Goal: Information Seeking & Learning: Compare options

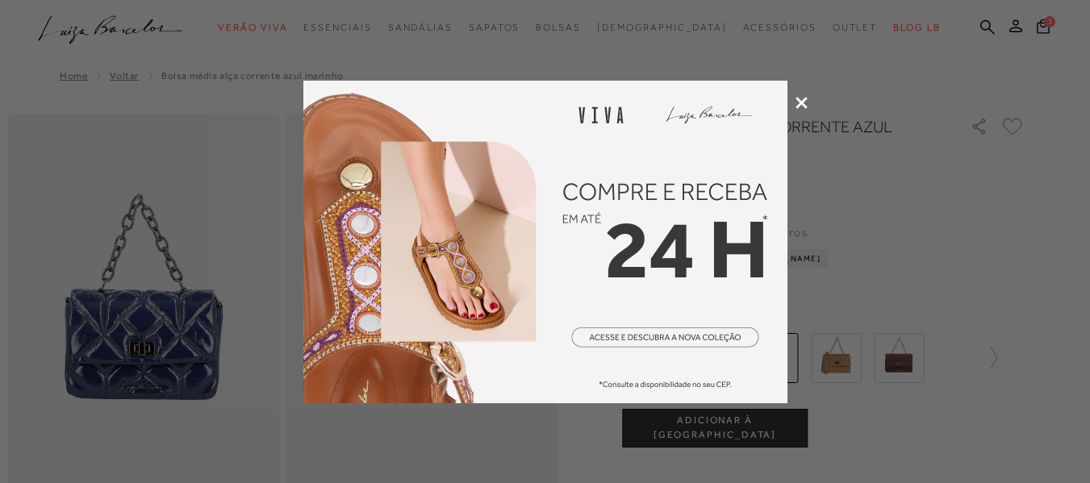
click at [797, 106] on icon at bounding box center [801, 103] width 12 height 12
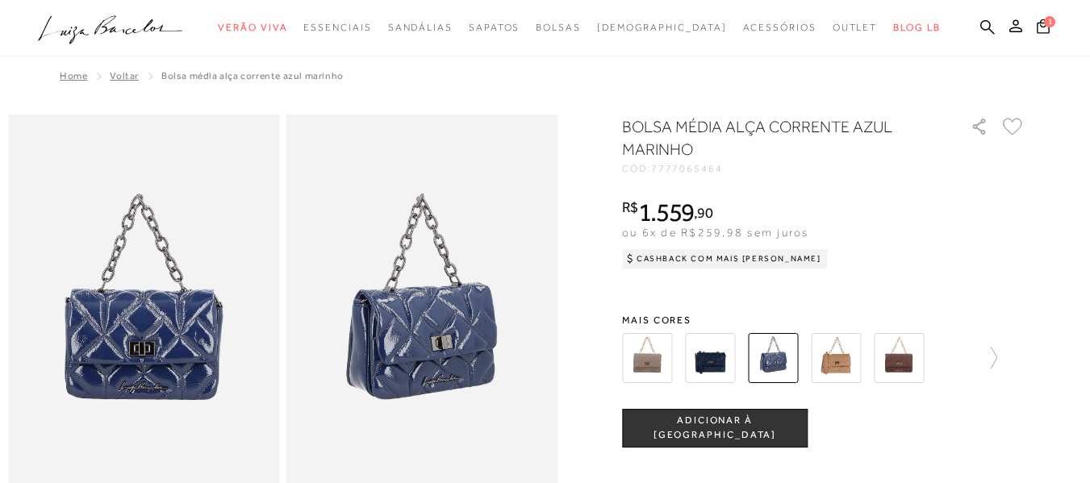
click at [652, 361] on img at bounding box center [647, 358] width 50 height 50
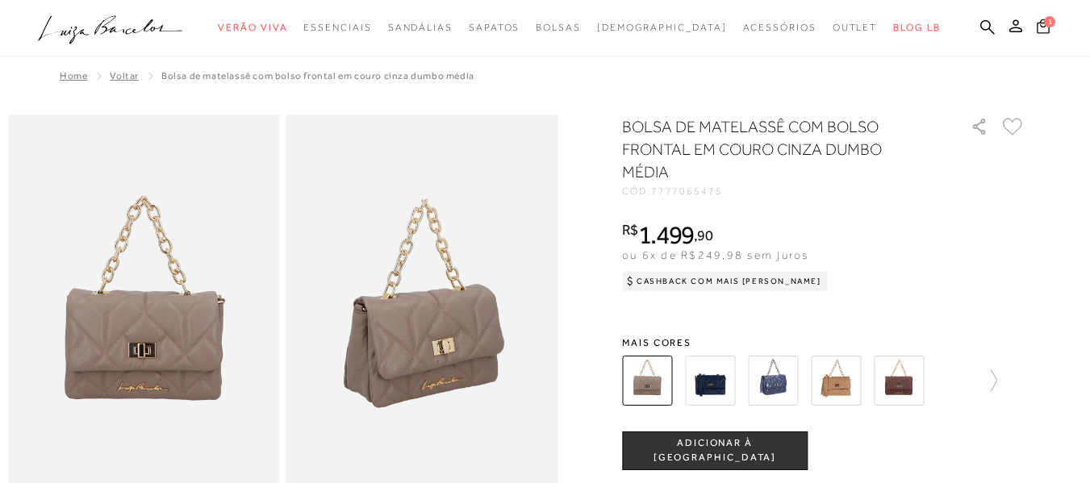
click at [1037, 30] on icon at bounding box center [1043, 26] width 13 height 15
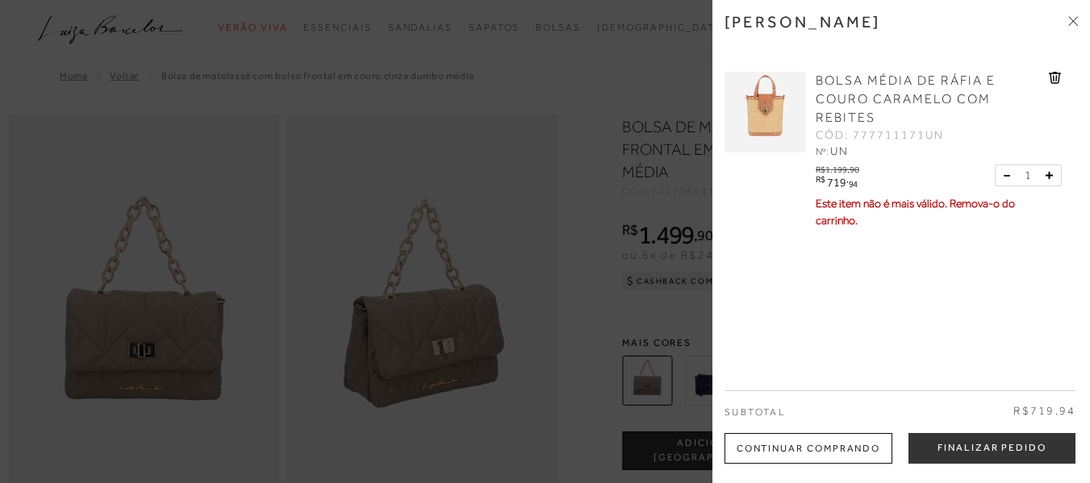
click at [1069, 21] on icon at bounding box center [1073, 21] width 10 height 10
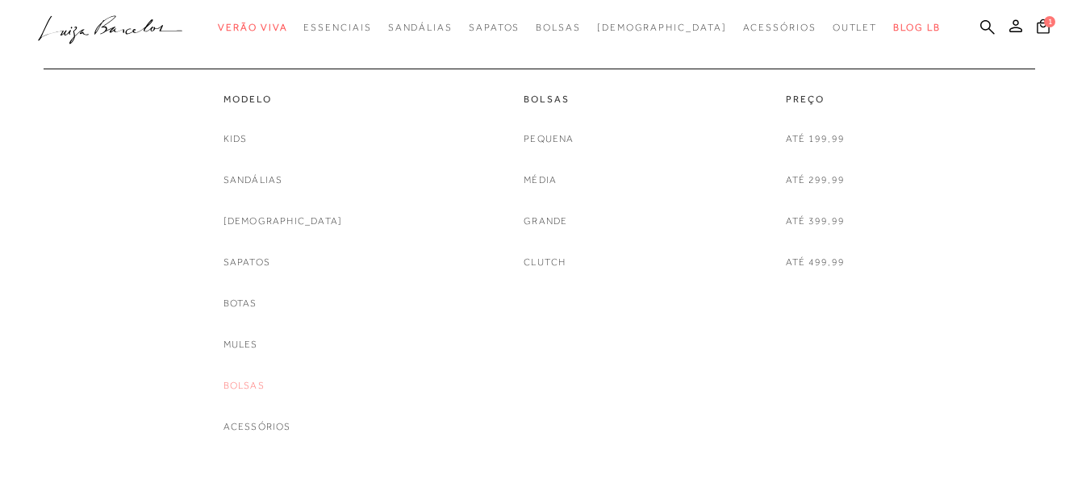
click at [265, 389] on link "Bolsas" at bounding box center [243, 386] width 41 height 17
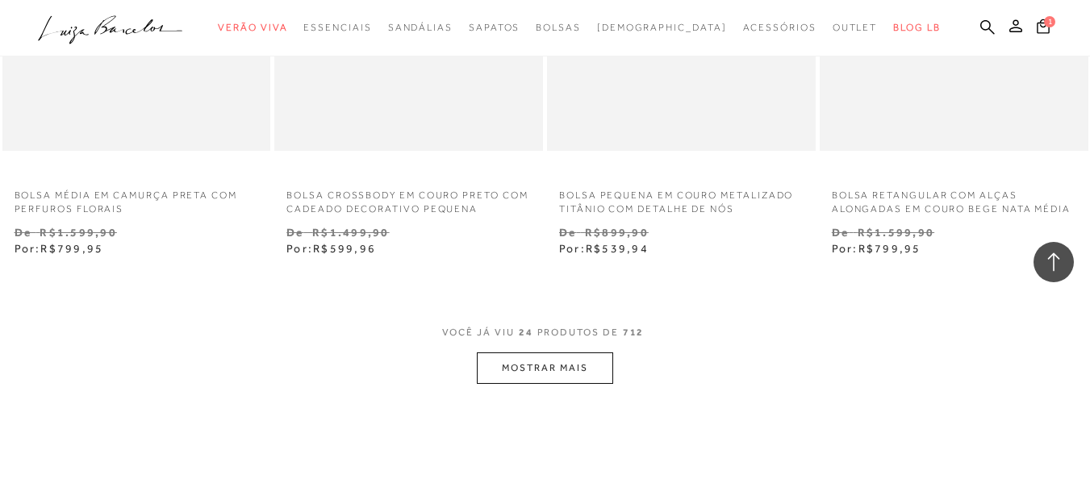
scroll to position [3146, 0]
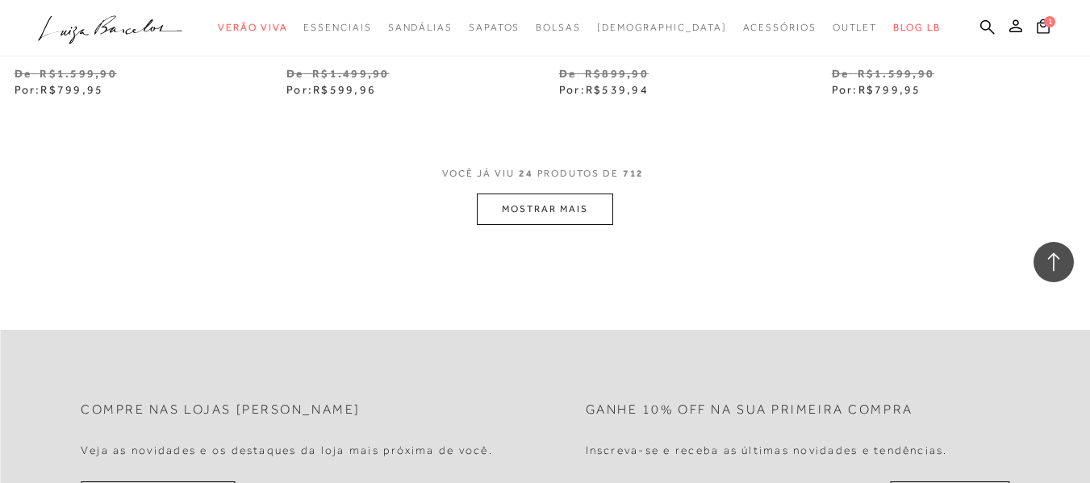
click at [511, 225] on button "MOSTRAR MAIS" at bounding box center [545, 209] width 136 height 31
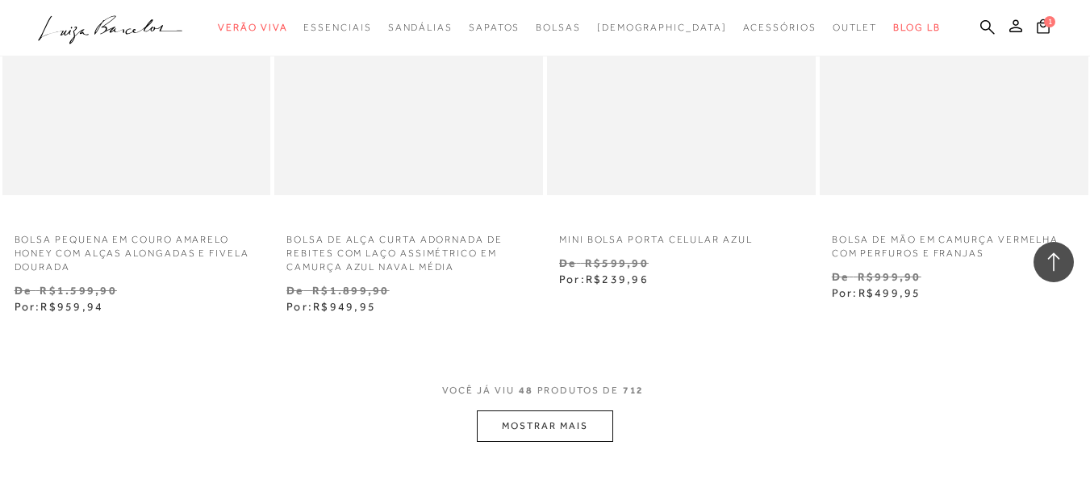
scroll to position [6373, 0]
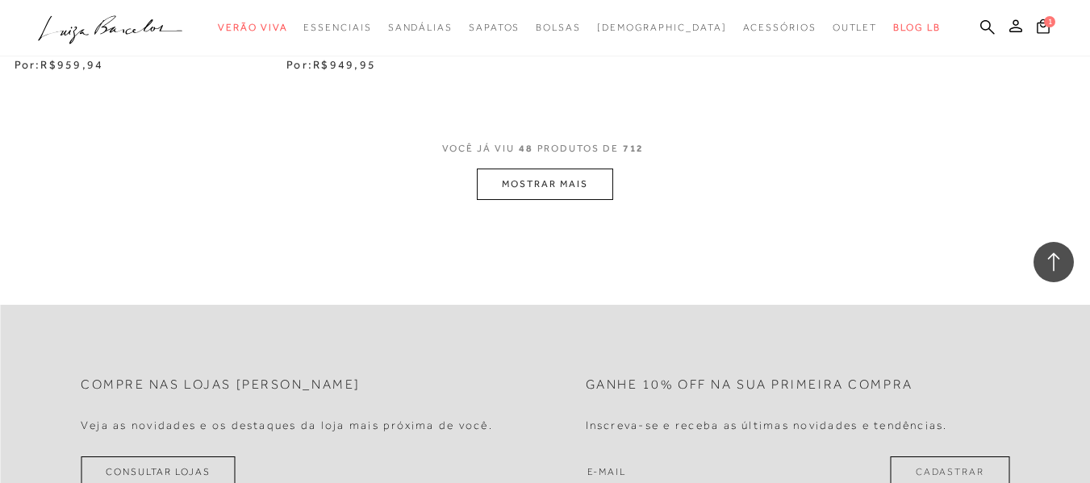
click at [545, 188] on button "MOSTRAR MAIS" at bounding box center [545, 184] width 136 height 31
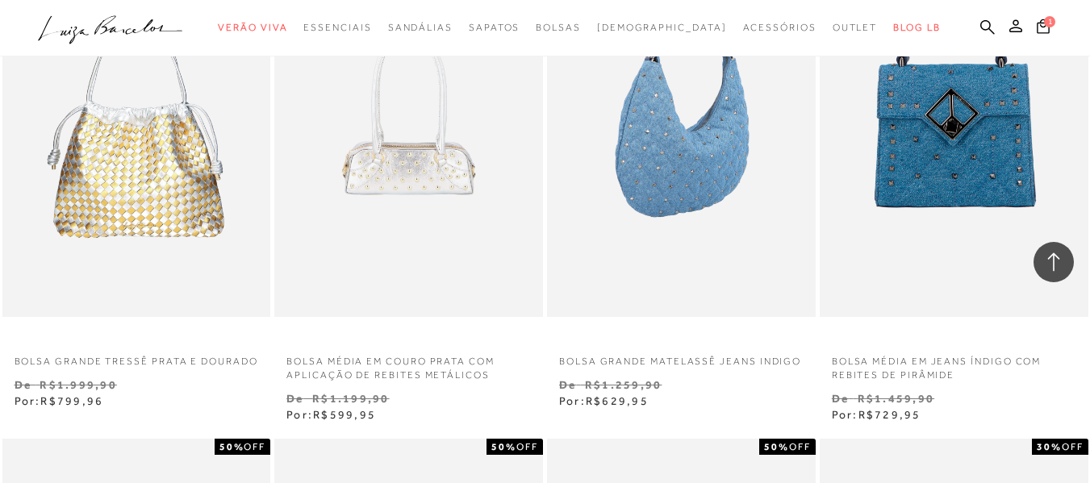
scroll to position [7583, 0]
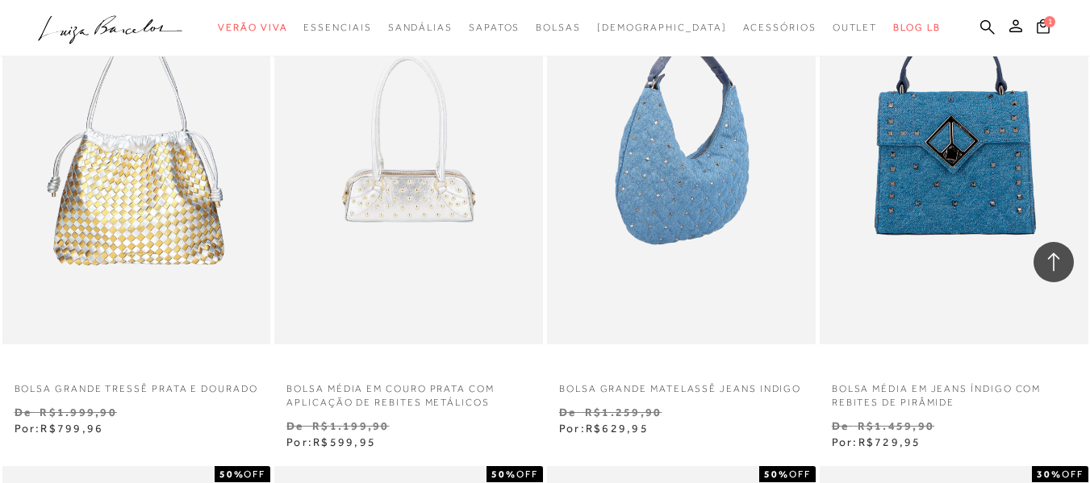
click at [696, 216] on img at bounding box center [682, 143] width 267 height 403
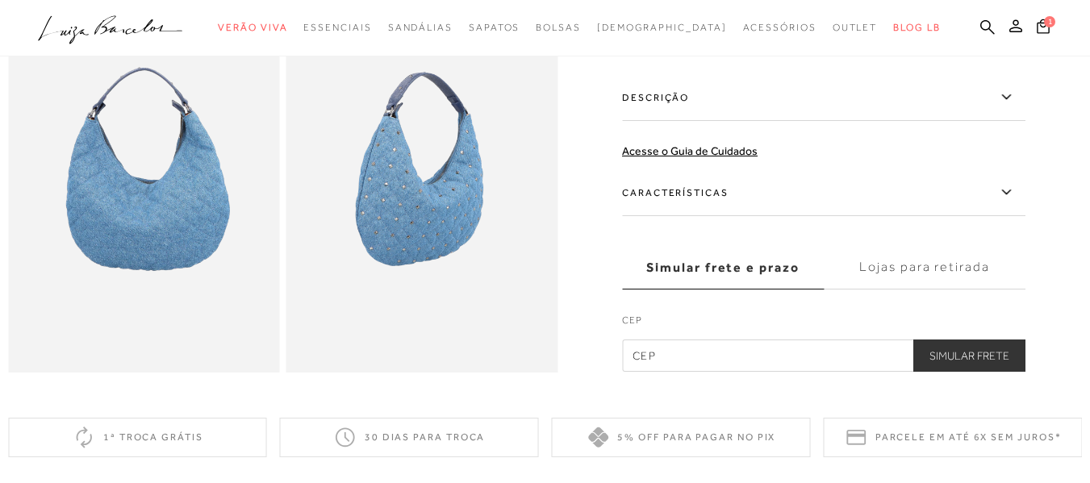
scroll to position [565, 0]
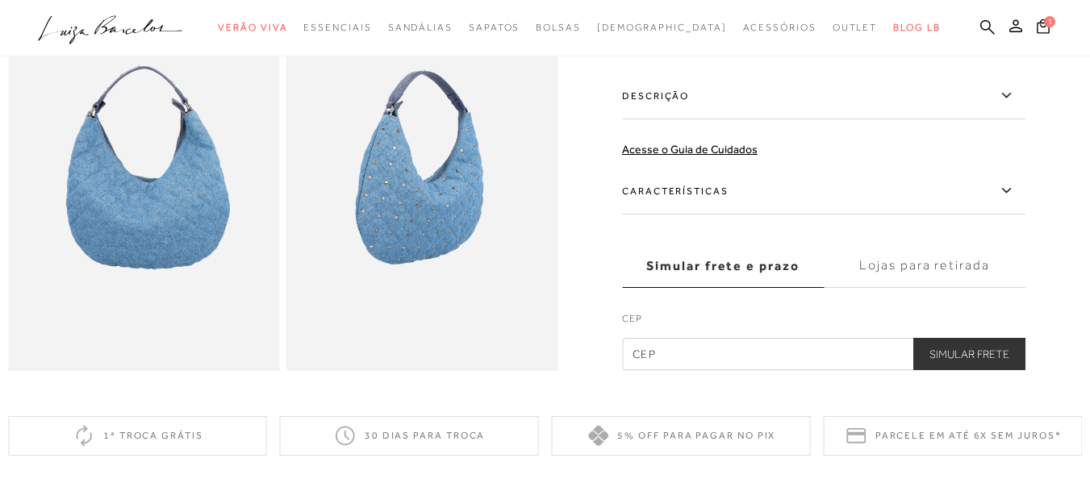
click at [415, 228] on img at bounding box center [422, 167] width 272 height 407
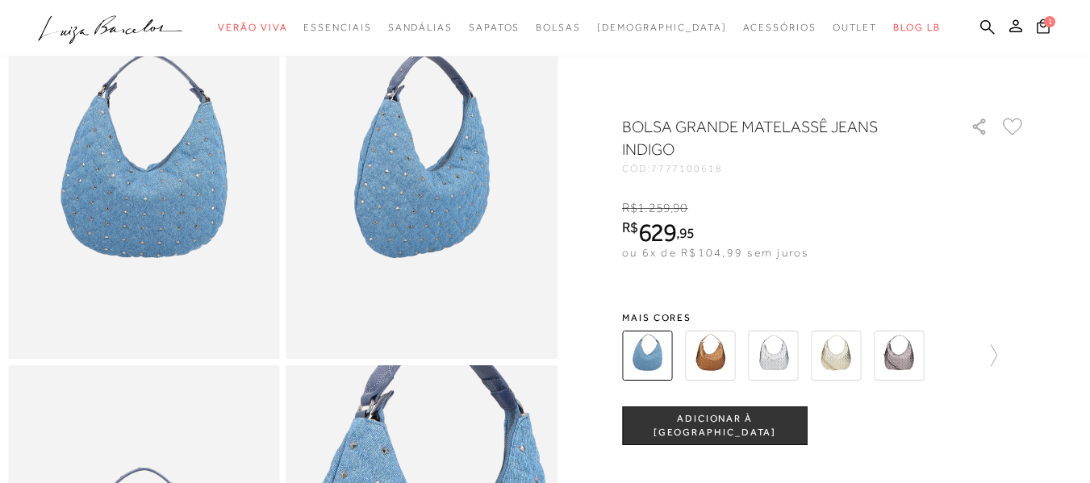
scroll to position [161, 0]
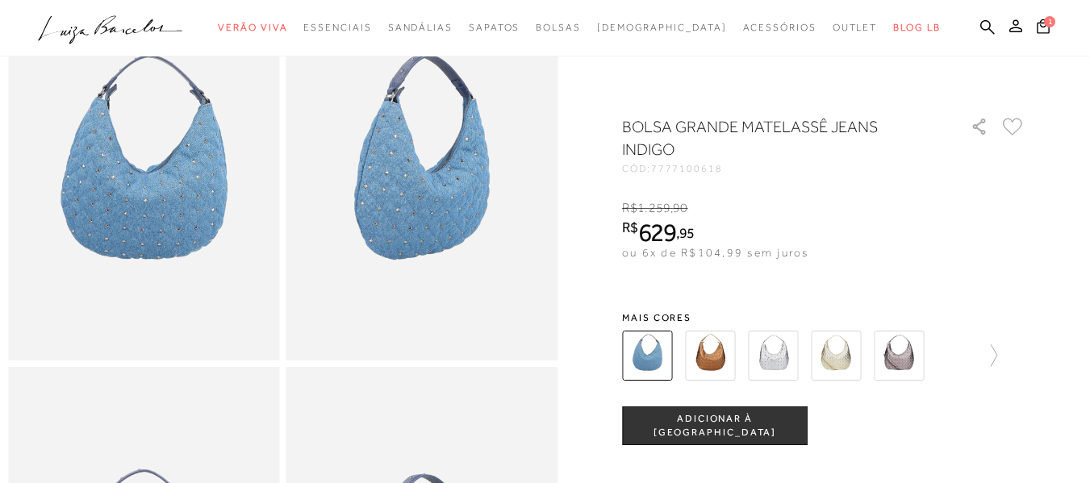
click at [720, 374] on img at bounding box center [710, 356] width 50 height 50
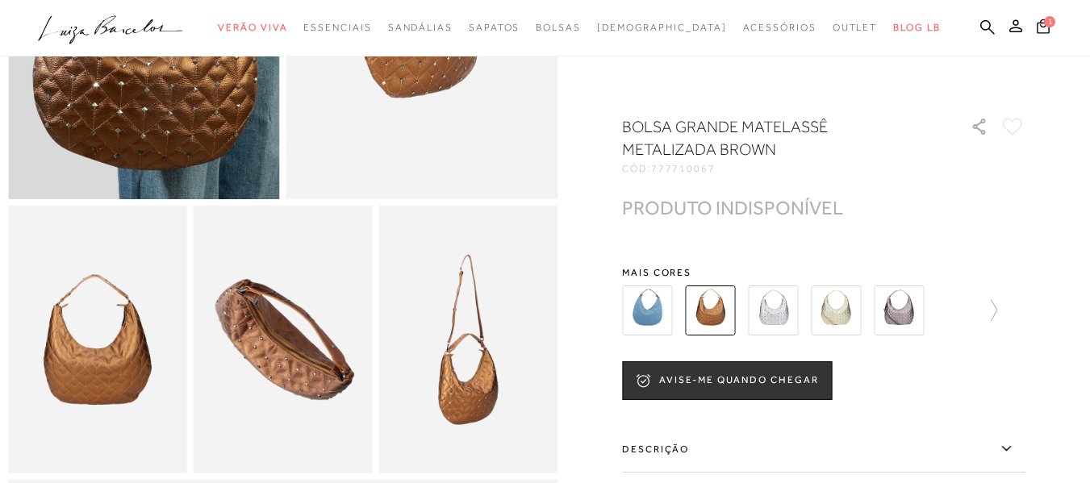
scroll to position [161, 0]
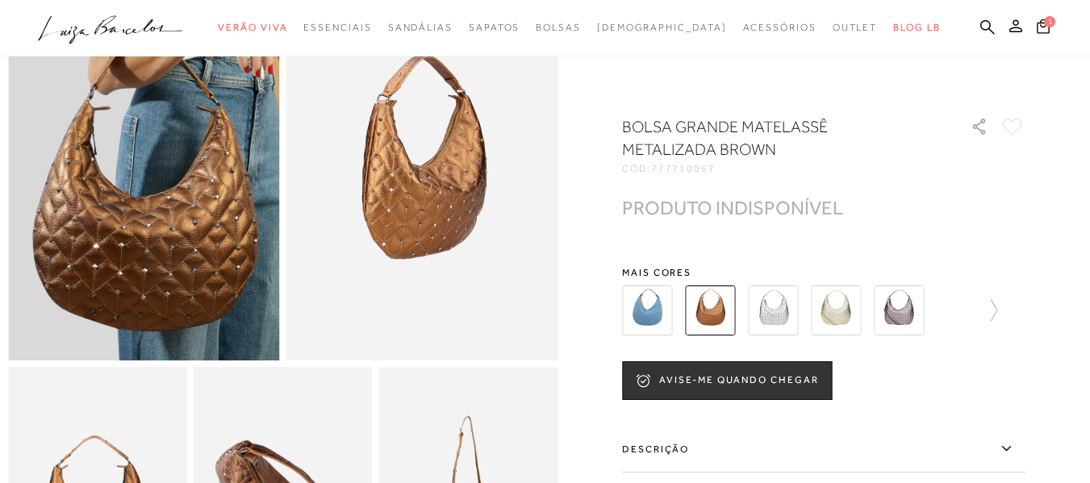
click at [783, 312] on img at bounding box center [773, 311] width 50 height 50
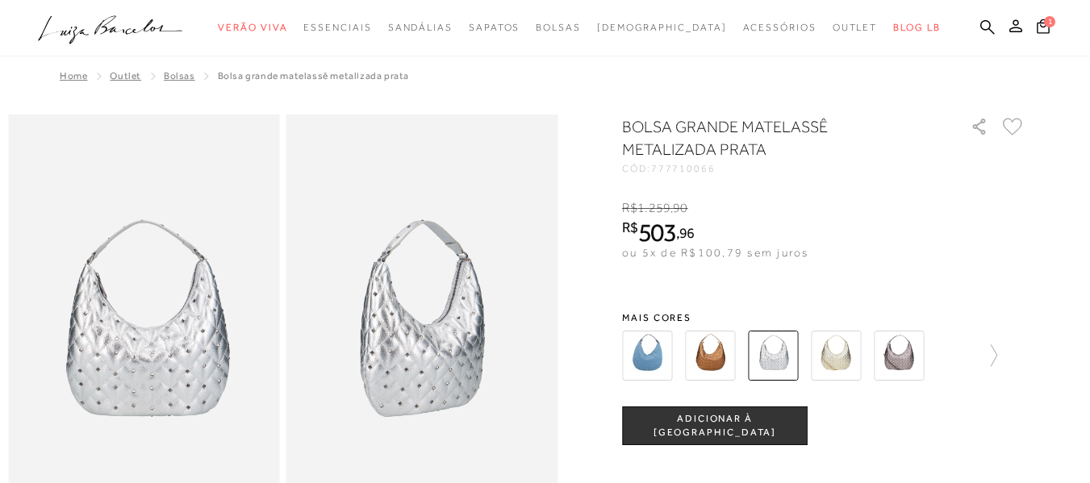
click at [845, 362] on img at bounding box center [836, 356] width 50 height 50
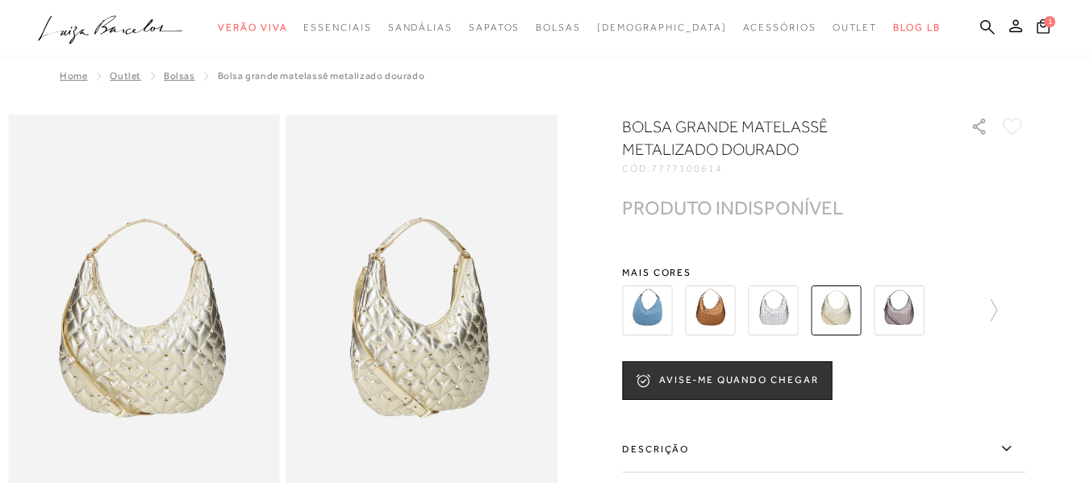
click at [891, 311] on img at bounding box center [899, 311] width 50 height 50
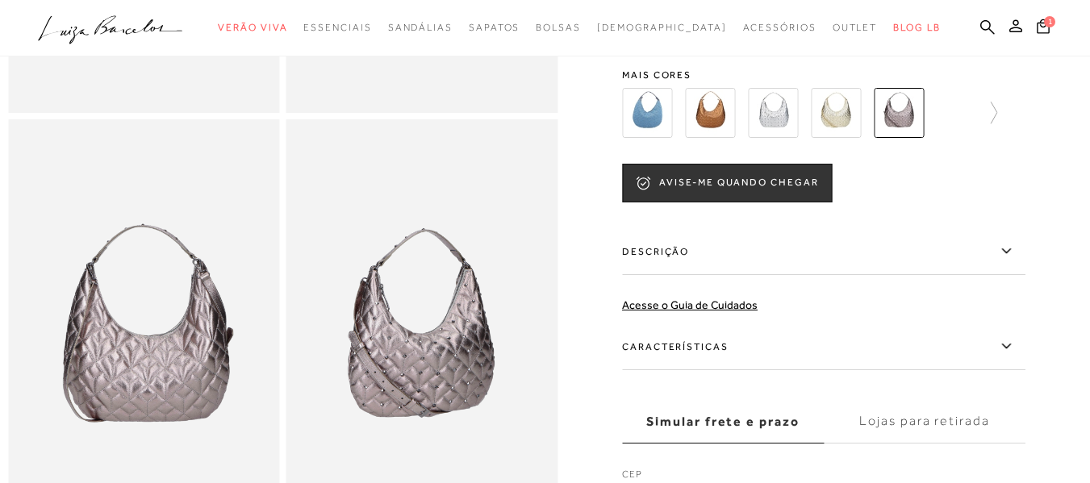
scroll to position [323, 0]
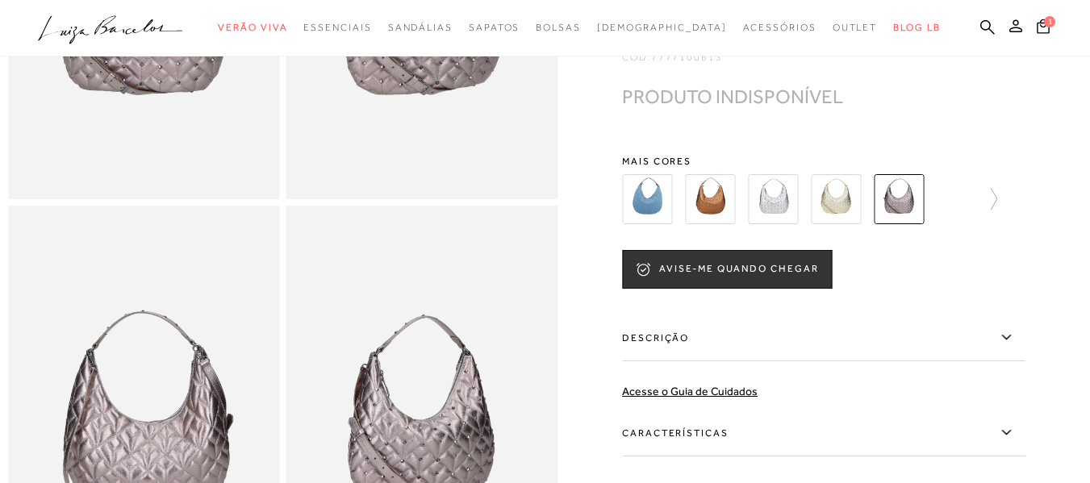
click at [726, 224] on img at bounding box center [710, 199] width 50 height 50
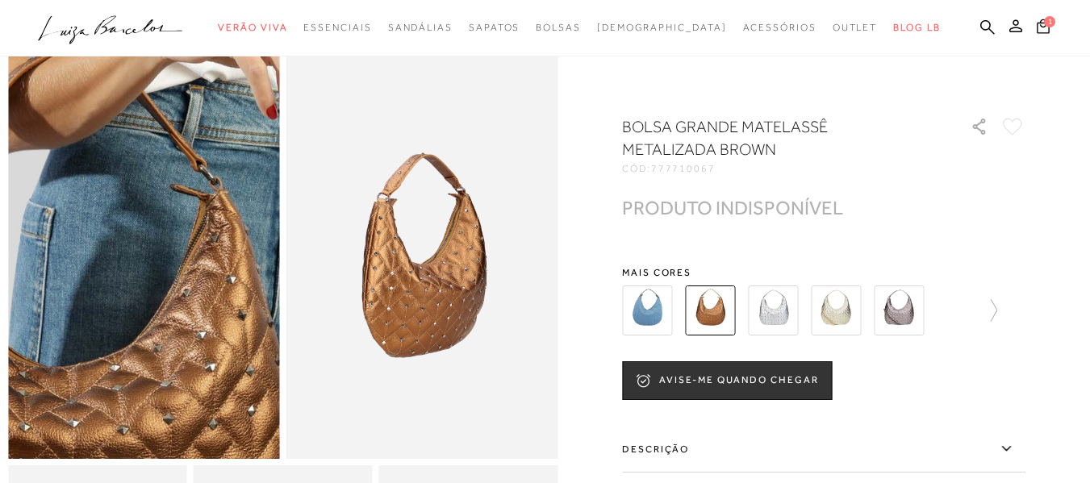
scroll to position [81, 0]
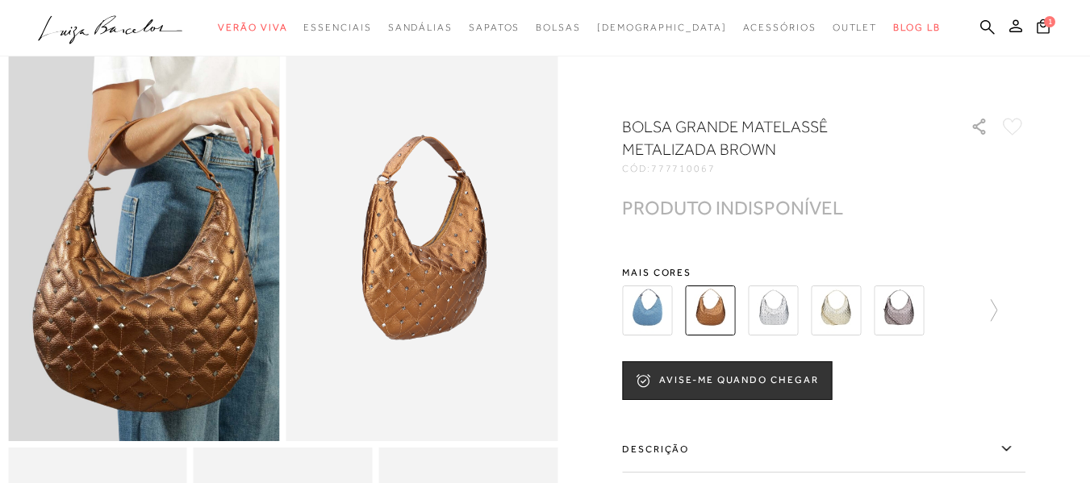
click at [662, 315] on img at bounding box center [647, 311] width 50 height 50
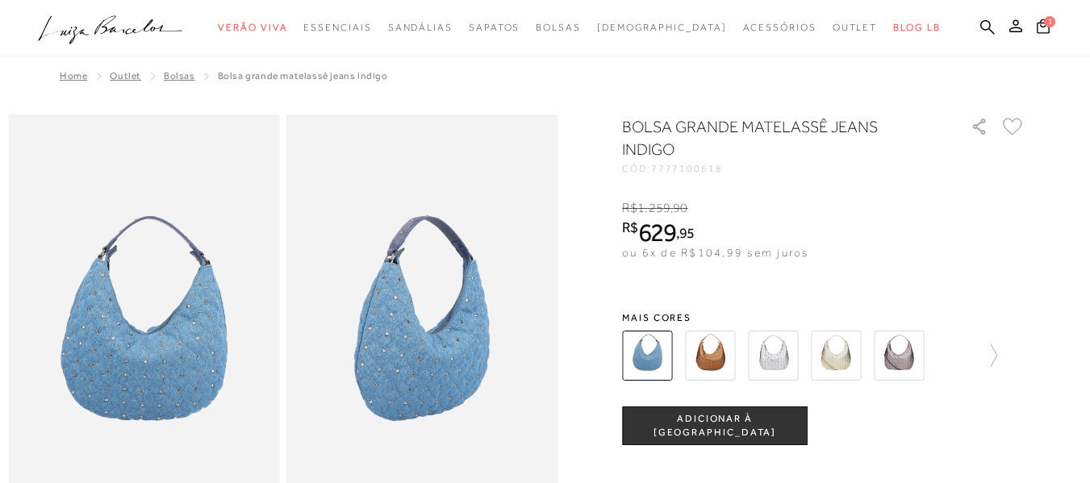
scroll to position [81, 0]
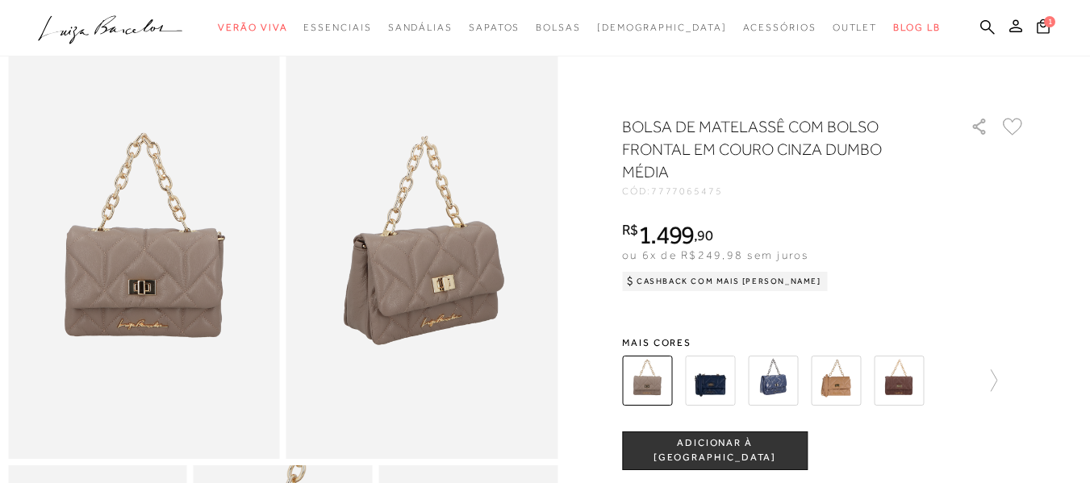
scroll to position [81, 0]
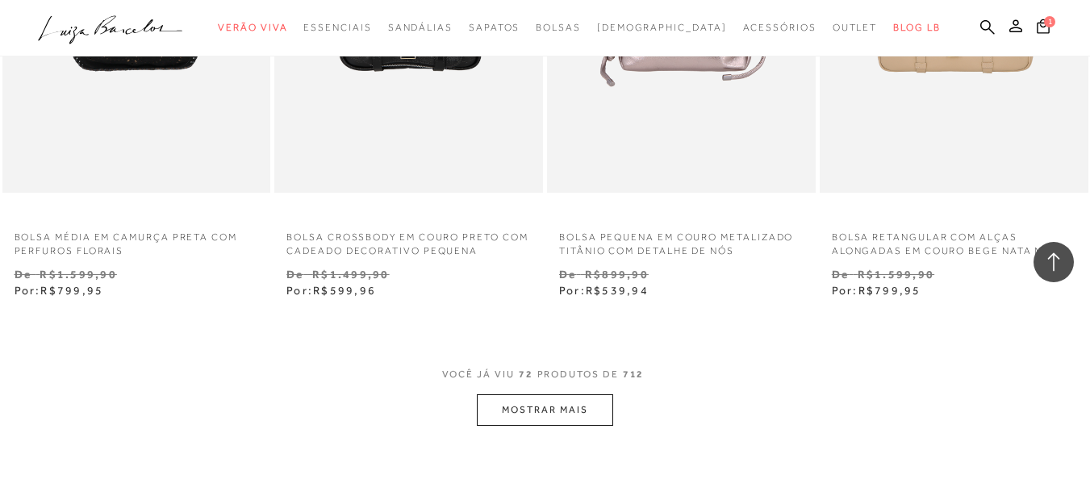
scroll to position [3187, 0]
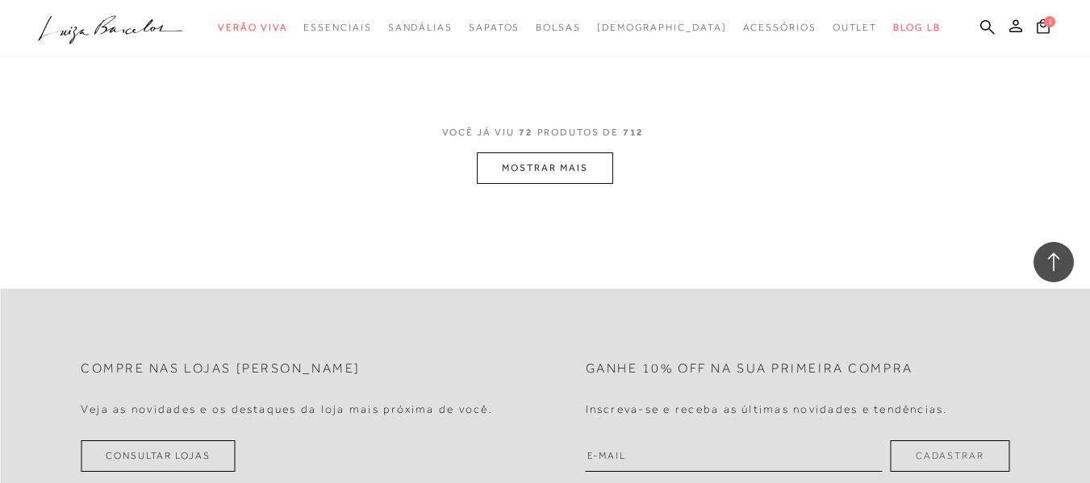
click at [524, 182] on button "MOSTRAR MAIS" at bounding box center [545, 167] width 136 height 31
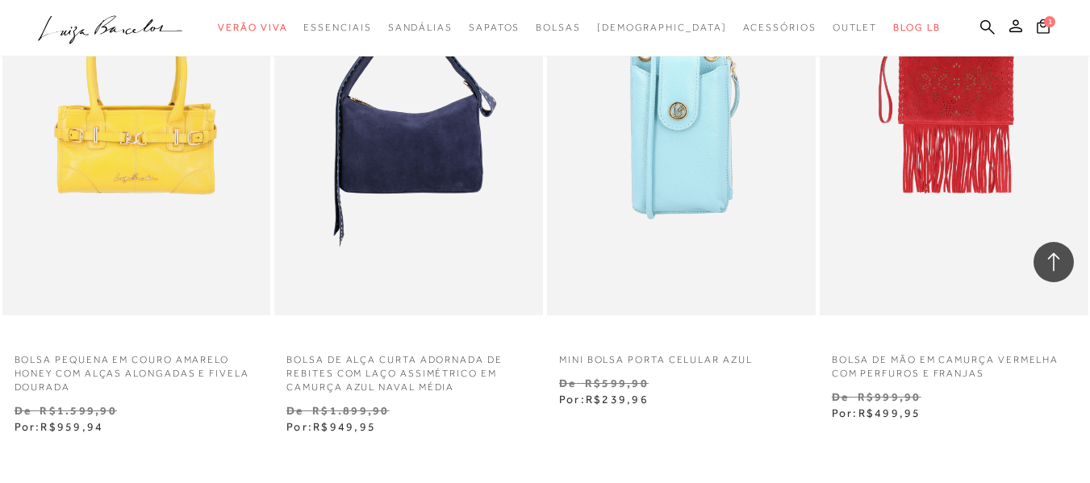
scroll to position [6414, 0]
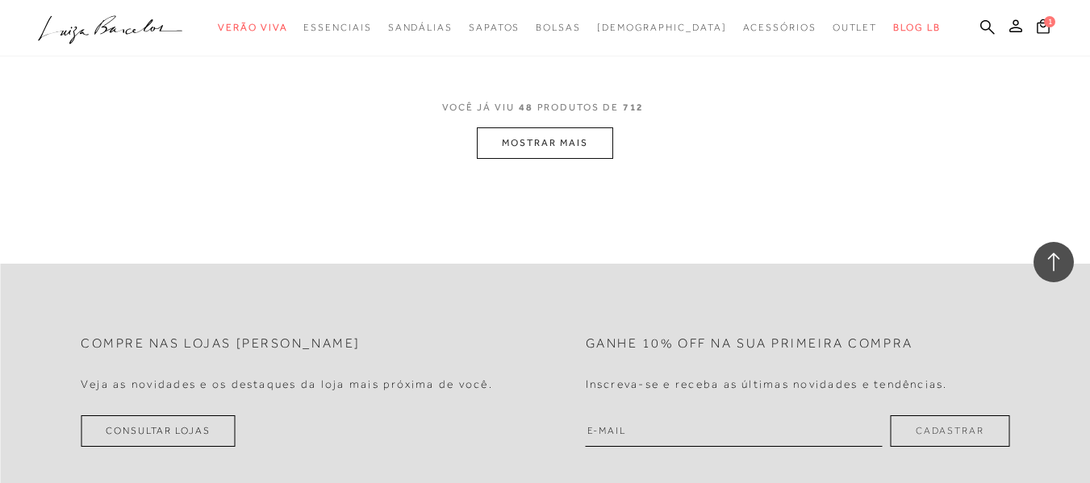
click at [521, 151] on button "MOSTRAR MAIS" at bounding box center [545, 142] width 136 height 31
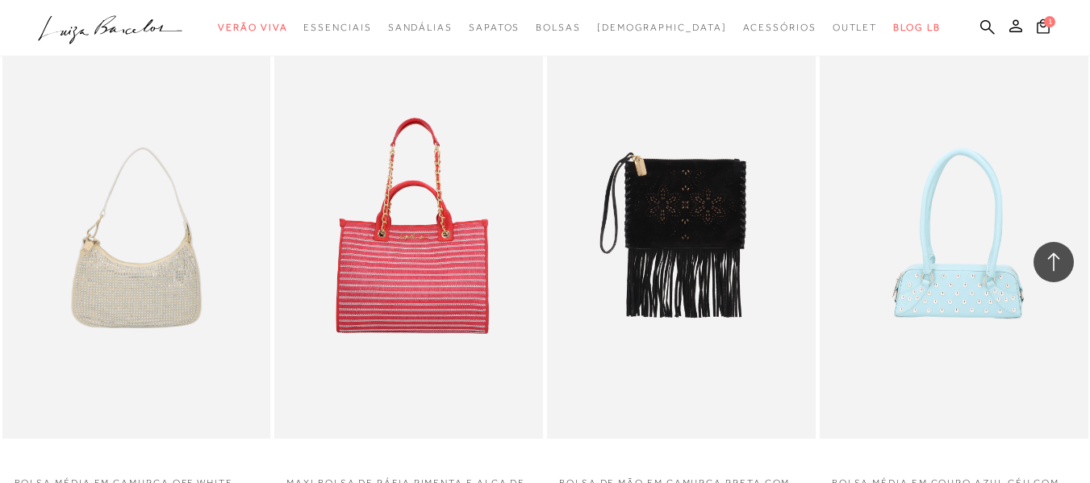
scroll to position [9561, 0]
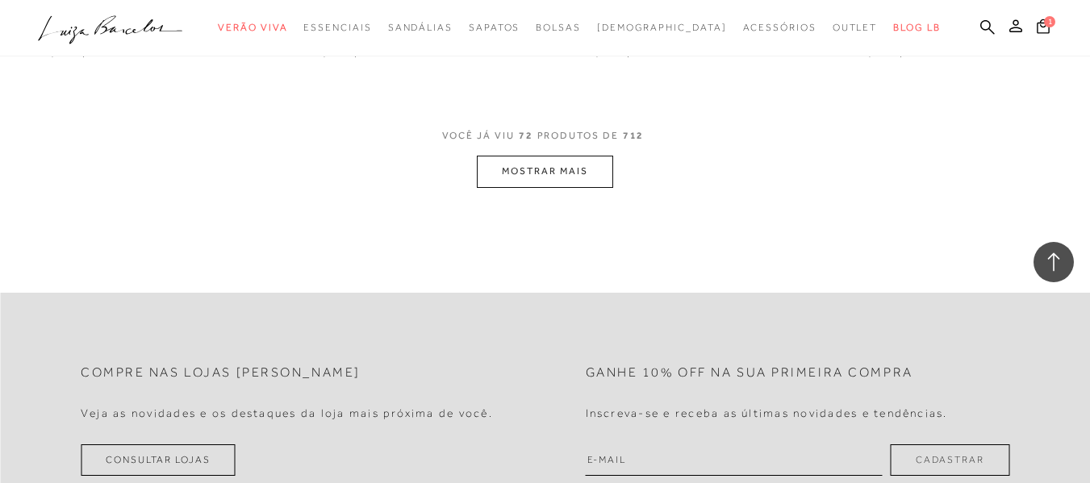
click at [535, 175] on button "MOSTRAR MAIS" at bounding box center [545, 171] width 136 height 31
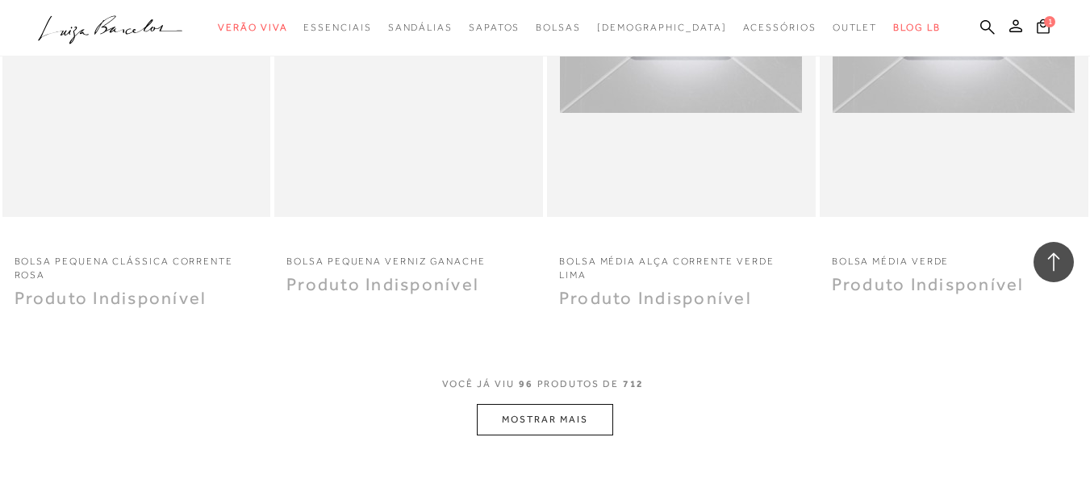
scroll to position [12707, 0]
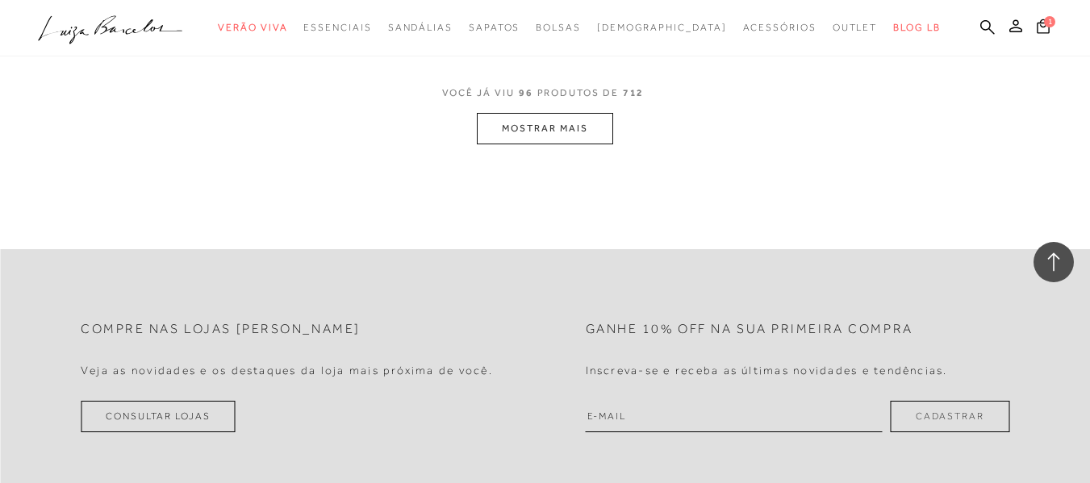
click at [547, 139] on button "MOSTRAR MAIS" at bounding box center [545, 128] width 136 height 31
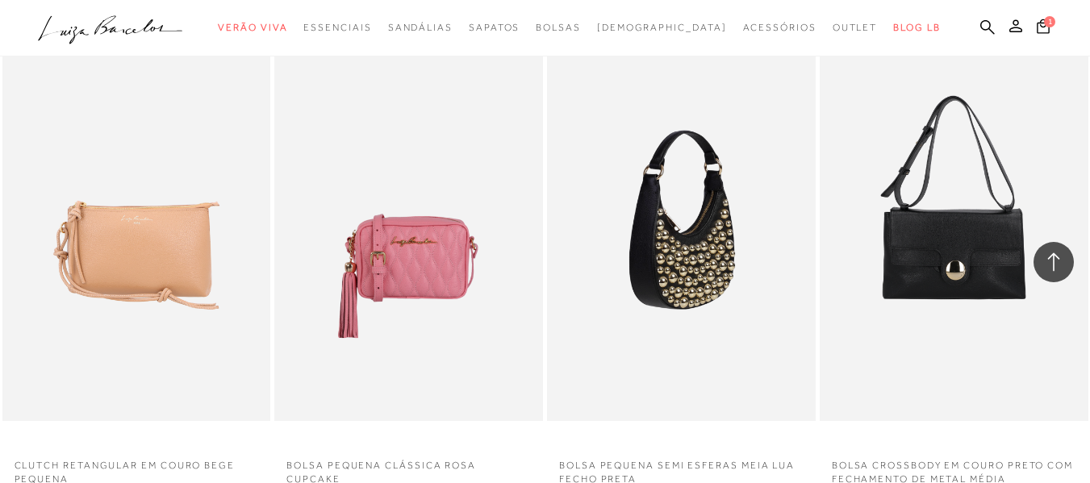
scroll to position [13917, 0]
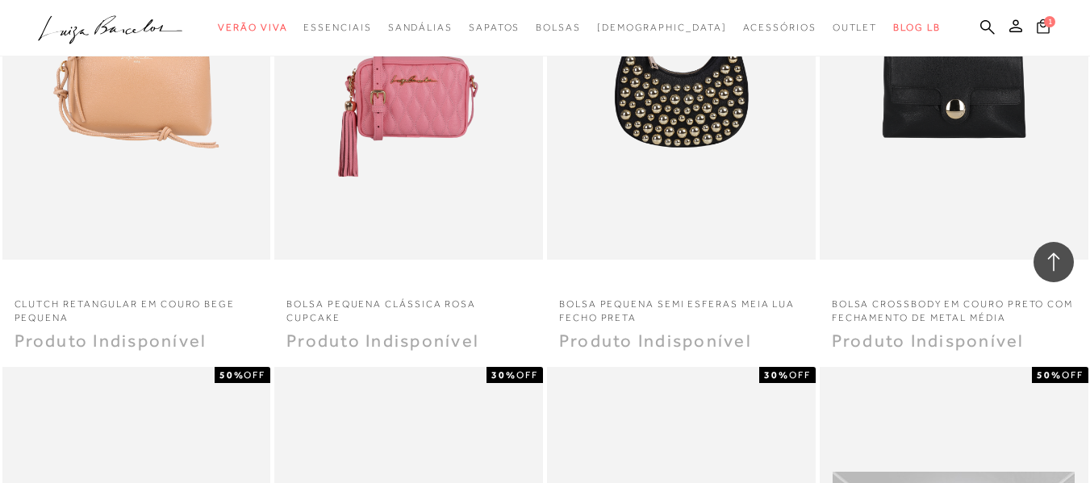
click at [1037, 27] on icon at bounding box center [1043, 26] width 13 height 15
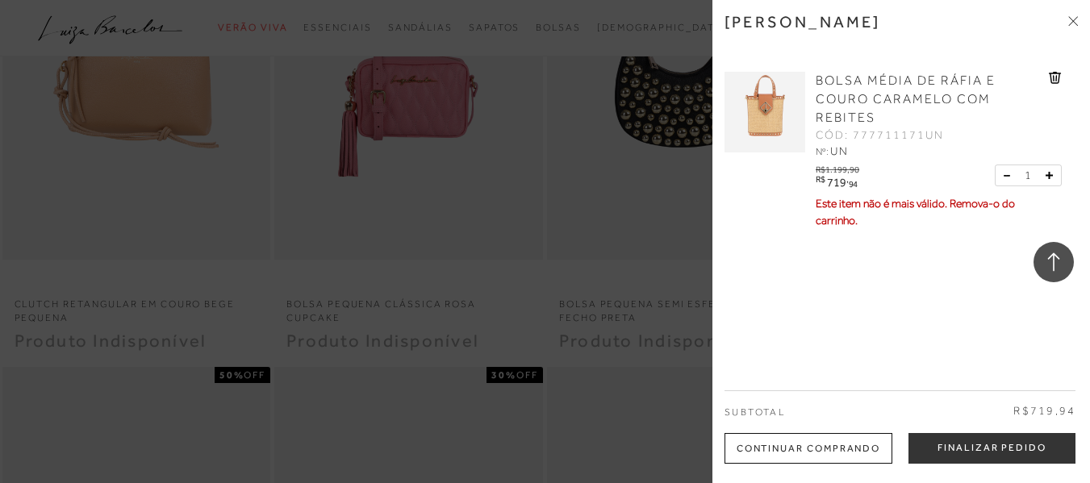
scroll to position [14079, 0]
